Goal: Check status: Check status

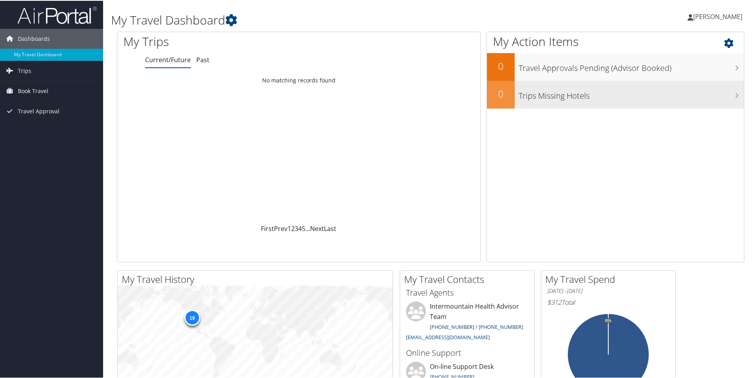
click at [548, 102] on div "Trips Missing Hotels" at bounding box center [629, 94] width 229 height 28
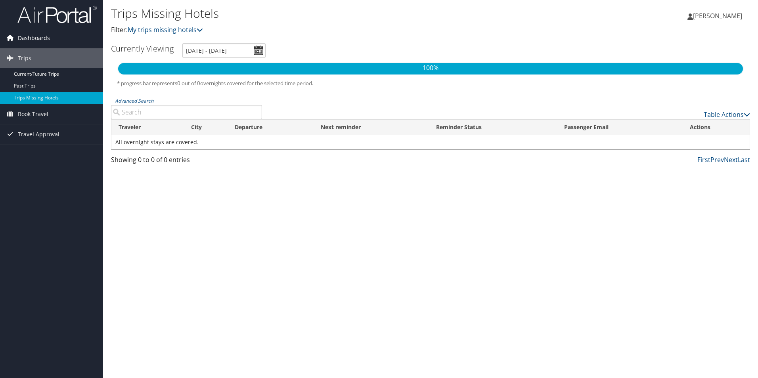
click at [33, 40] on span "Dashboards" at bounding box center [34, 38] width 32 height 20
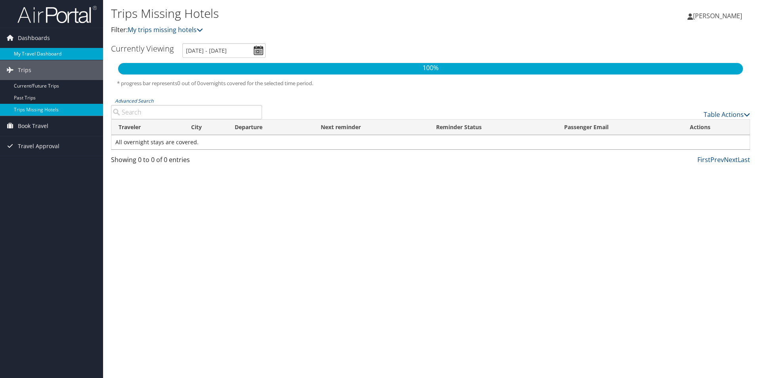
click at [27, 51] on link "My Travel Dashboard" at bounding box center [51, 54] width 103 height 12
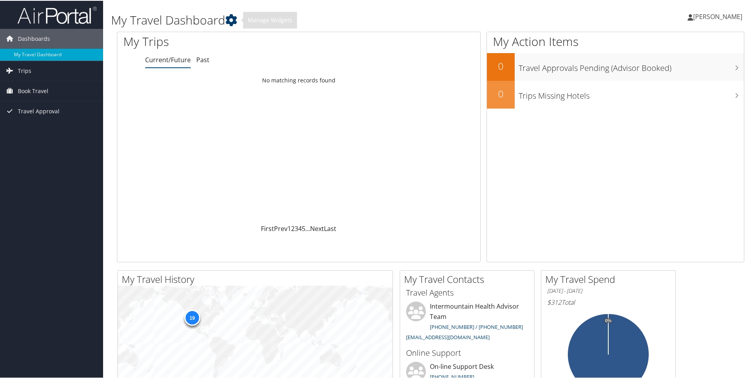
click at [232, 18] on icon at bounding box center [231, 19] width 12 height 12
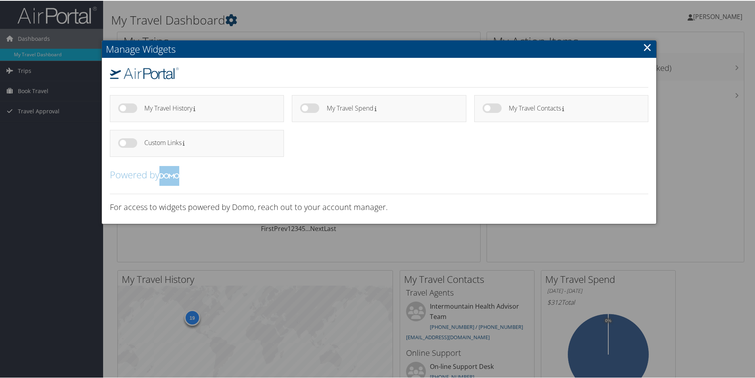
click at [232, 18] on div at bounding box center [379, 189] width 758 height 378
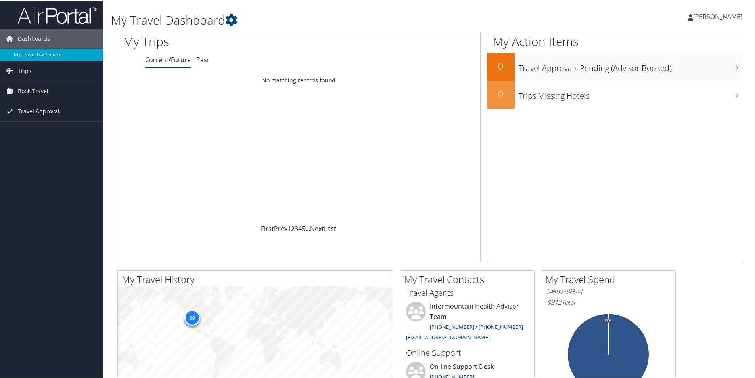
click at [726, 14] on span "[PERSON_NAME]" at bounding box center [717, 15] width 49 height 9
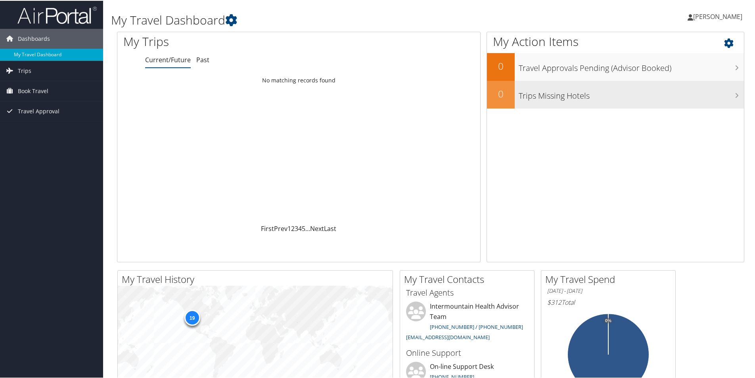
click at [524, 94] on h3 "Trips Missing Hotels" at bounding box center [631, 93] width 225 height 15
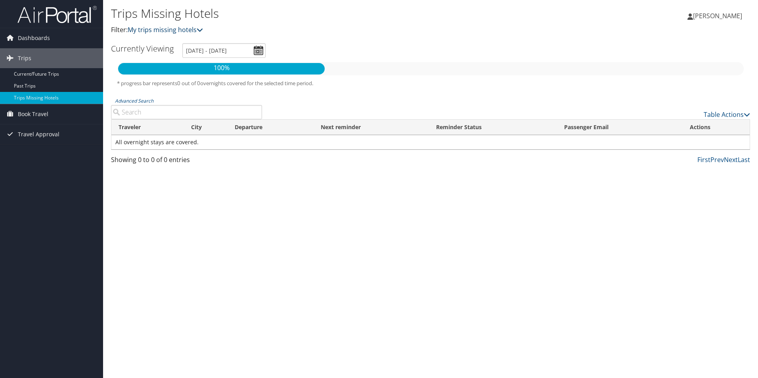
click at [197, 27] on link "My trips missing hotels" at bounding box center [165, 29] width 75 height 9
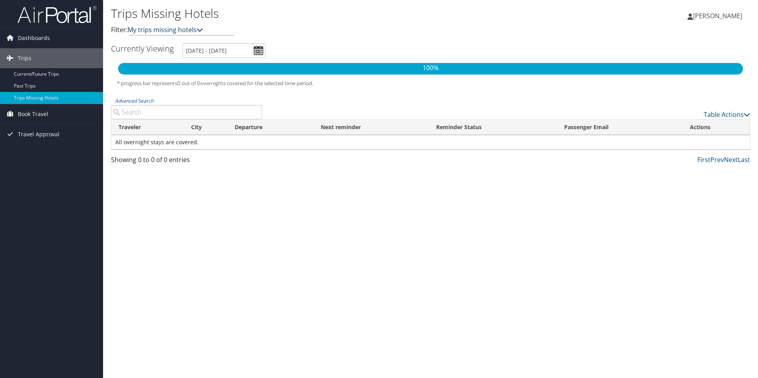
click at [197, 27] on link "My trips missing hotels" at bounding box center [165, 29] width 75 height 9
click at [22, 112] on span "Book Travel" at bounding box center [33, 114] width 31 height 20
click at [23, 153] on link "Book/Manage Online Trips" at bounding box center [51, 154] width 103 height 12
click at [28, 170] on span "Travel Approval" at bounding box center [39, 170] width 42 height 20
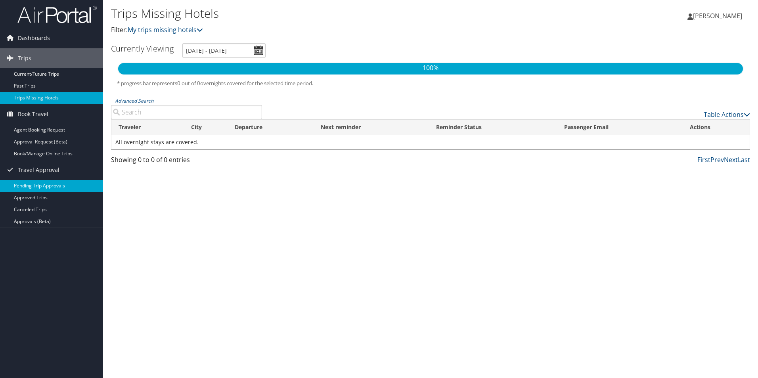
click at [32, 182] on link "Pending Trip Approvals" at bounding box center [51, 186] width 103 height 12
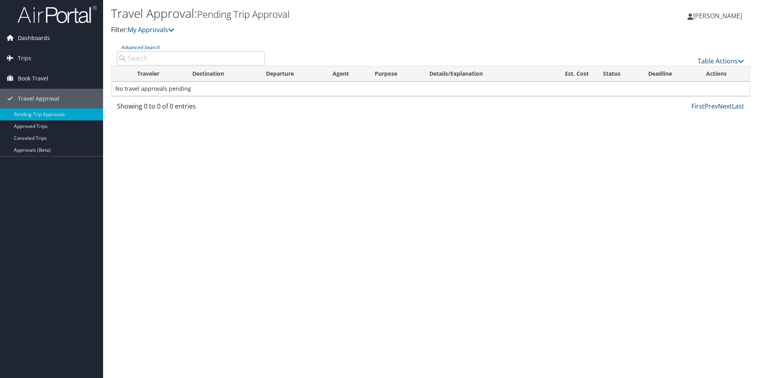
click at [24, 36] on span "Dashboards" at bounding box center [34, 38] width 32 height 20
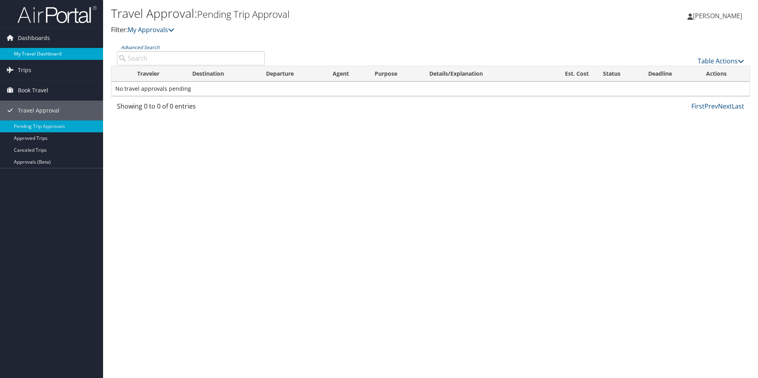
click at [24, 54] on link "My Travel Dashboard" at bounding box center [51, 54] width 103 height 12
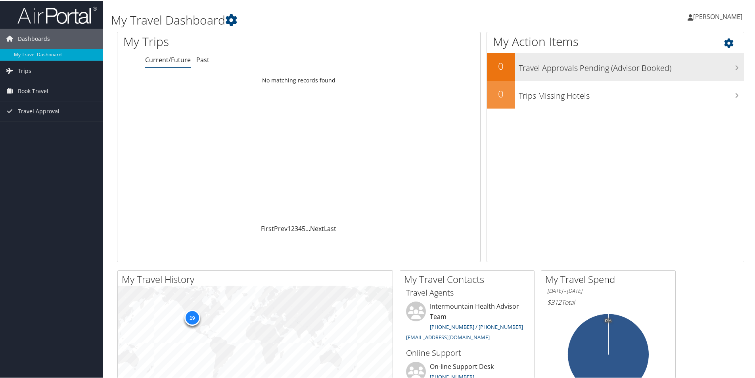
click at [619, 61] on h3 "Travel Approvals Pending (Advisor Booked)" at bounding box center [631, 65] width 225 height 15
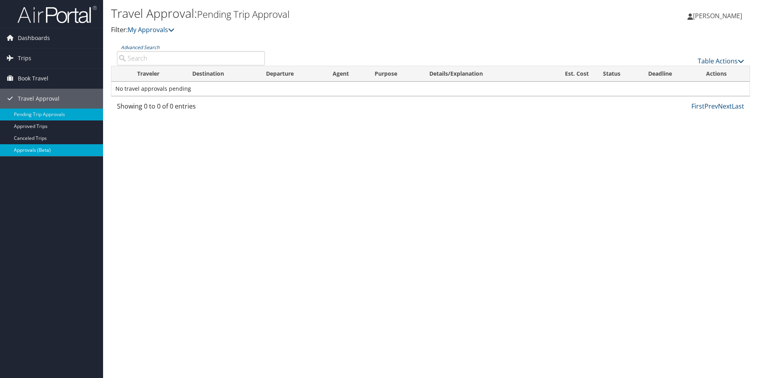
click at [27, 148] on link "Approvals (Beta)" at bounding box center [51, 150] width 103 height 12
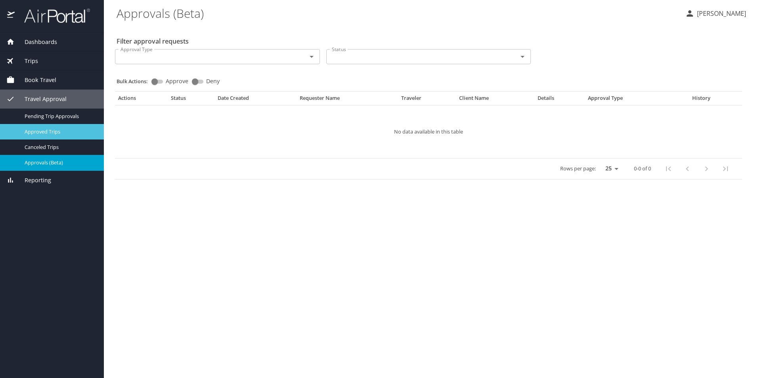
click at [50, 127] on div "Approved Trips" at bounding box center [51, 131] width 91 height 9
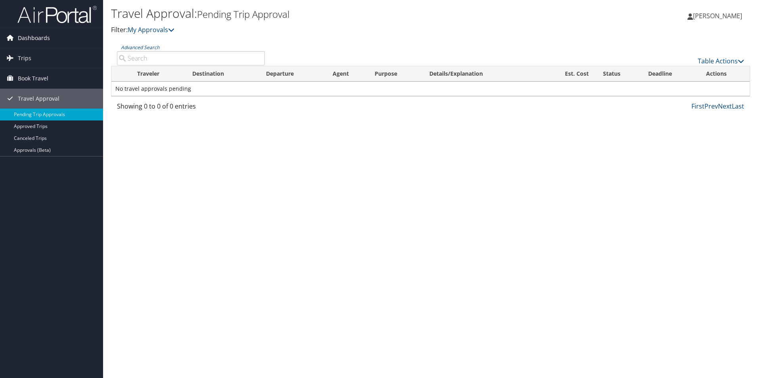
click at [22, 39] on span "Dashboards" at bounding box center [34, 38] width 32 height 20
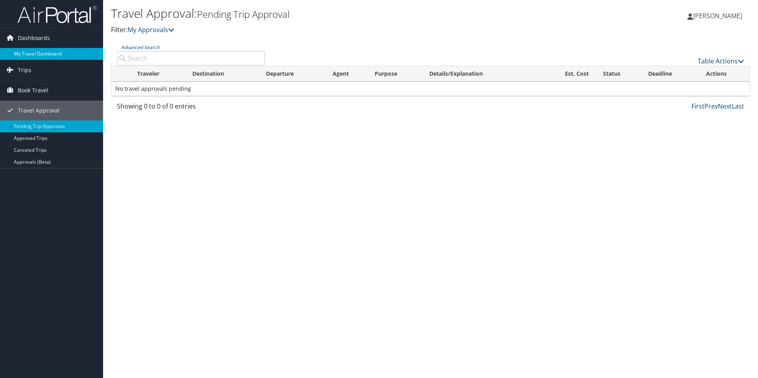
click at [23, 54] on link "My Travel Dashboard" at bounding box center [51, 54] width 103 height 12
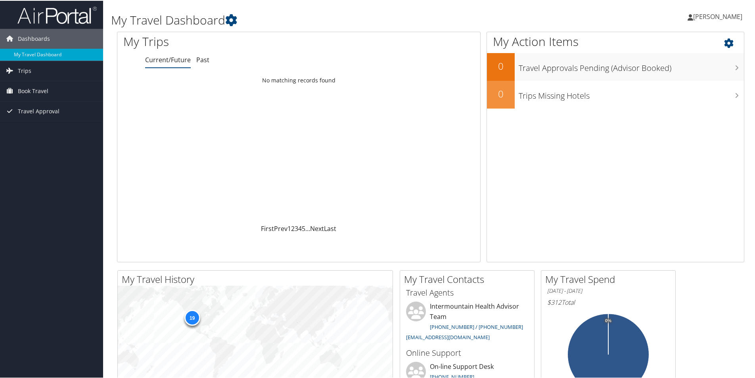
click at [726, 40] on icon at bounding box center [735, 40] width 23 height 13
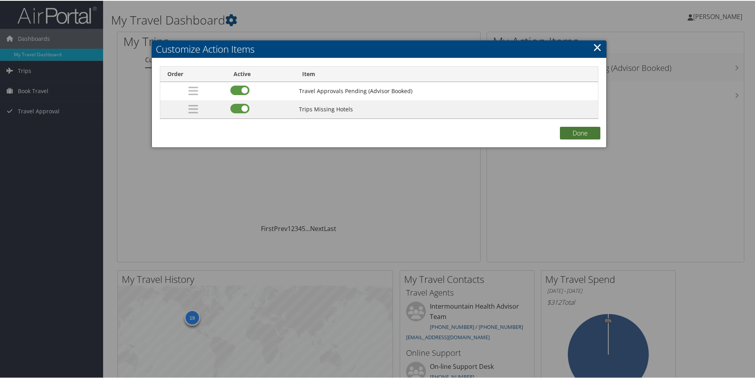
click at [584, 131] on button "Done" at bounding box center [580, 132] width 40 height 13
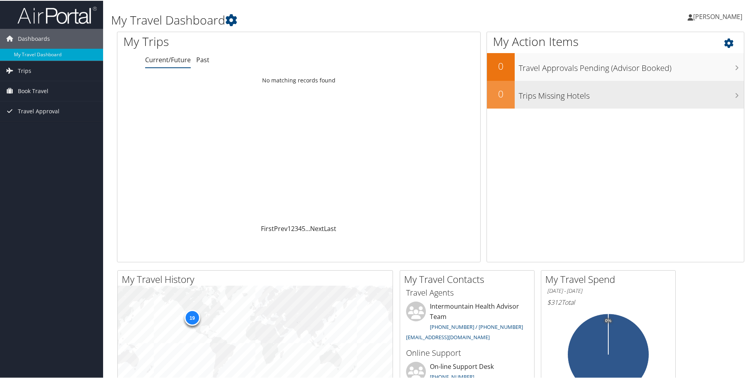
click at [549, 98] on h3 "Trips Missing Hotels" at bounding box center [631, 93] width 225 height 15
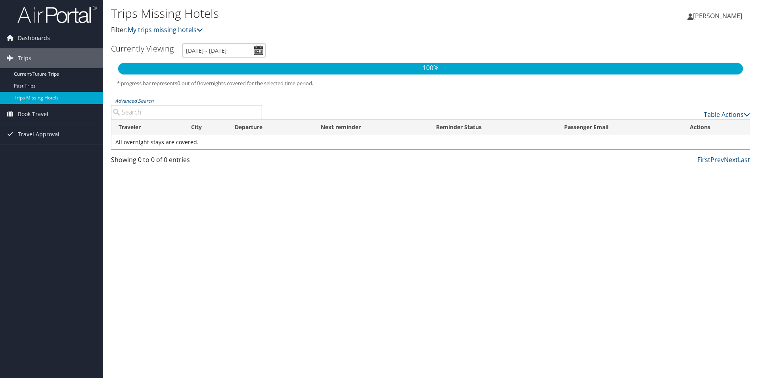
click at [314, 72] on p "100%" at bounding box center [430, 68] width 625 height 10
